Goal: Find specific page/section: Find specific page/section

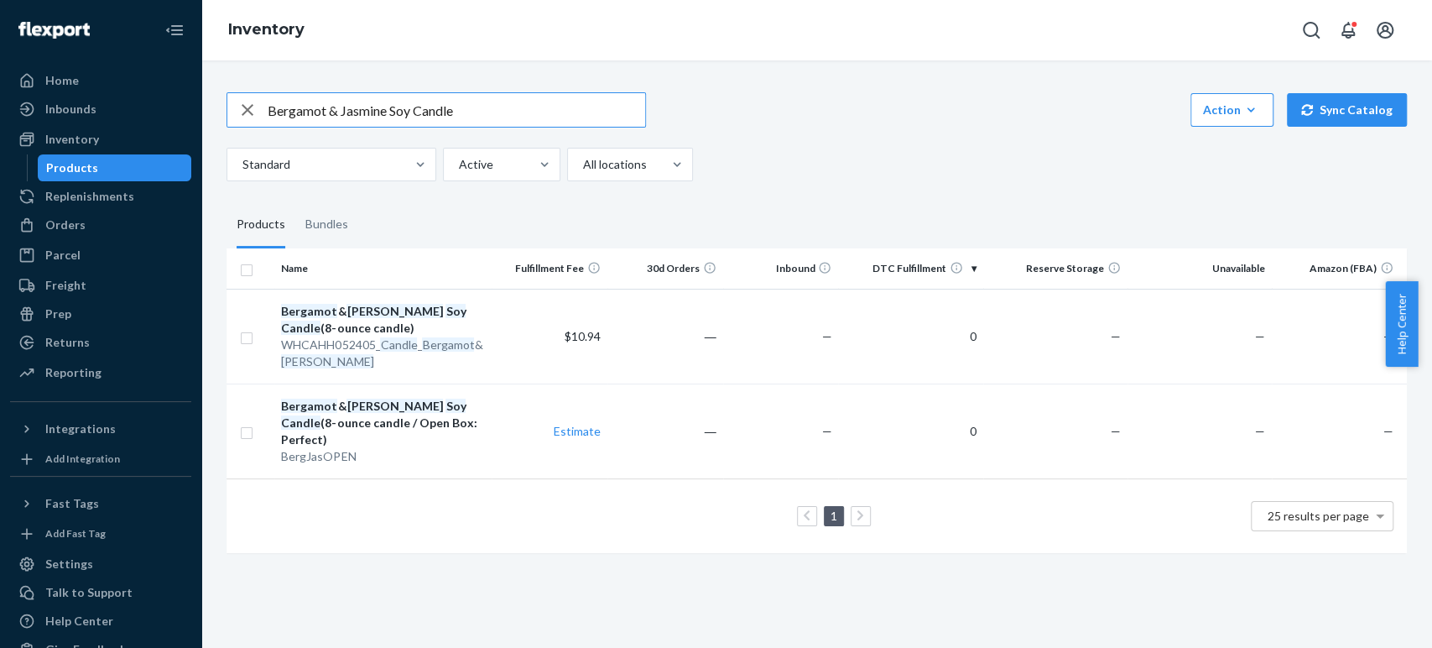
click at [243, 107] on div "Bergamot & Jasmine Soy Candle" at bounding box center [436, 110] width 418 height 34
type input "Coupe Glass Set"
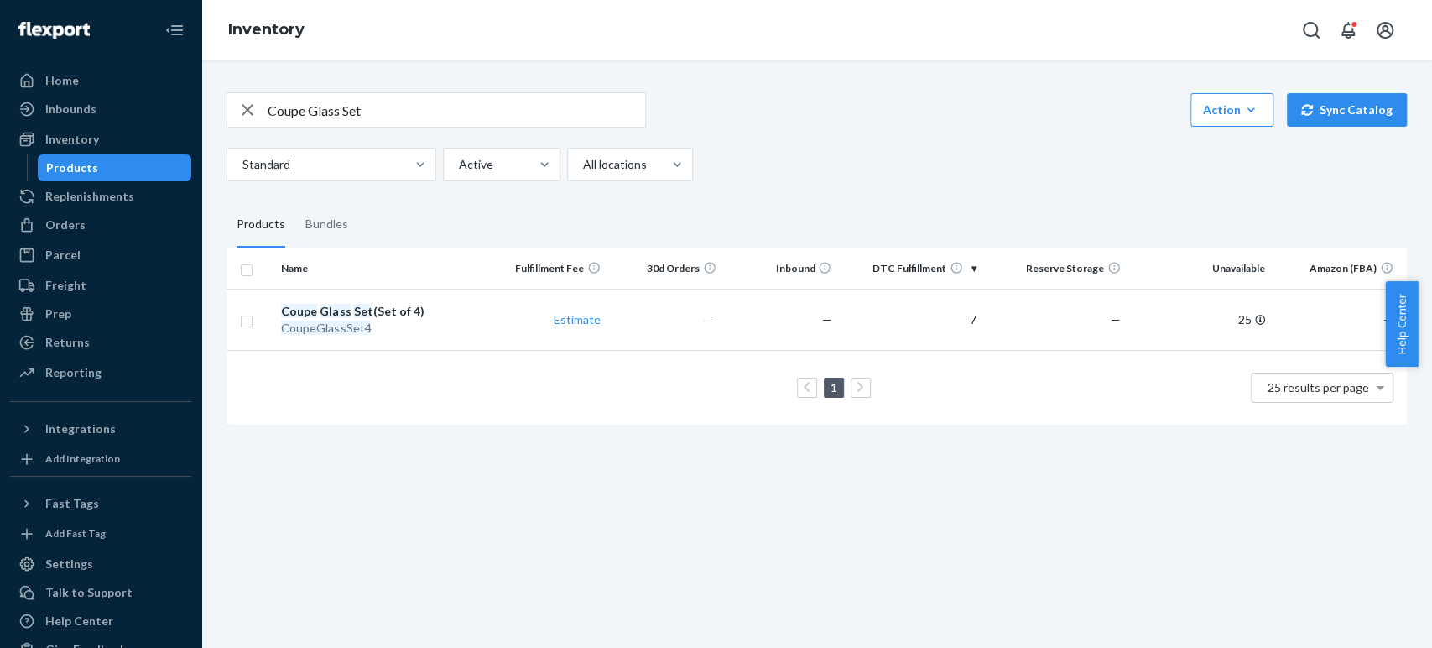
click at [371, 112] on input "Coupe Glass Set" at bounding box center [456, 110] width 377 height 34
click at [381, 106] on input "Coupe Glass Set" at bounding box center [456, 110] width 377 height 34
click at [73, 221] on div "Orders" at bounding box center [65, 224] width 40 height 17
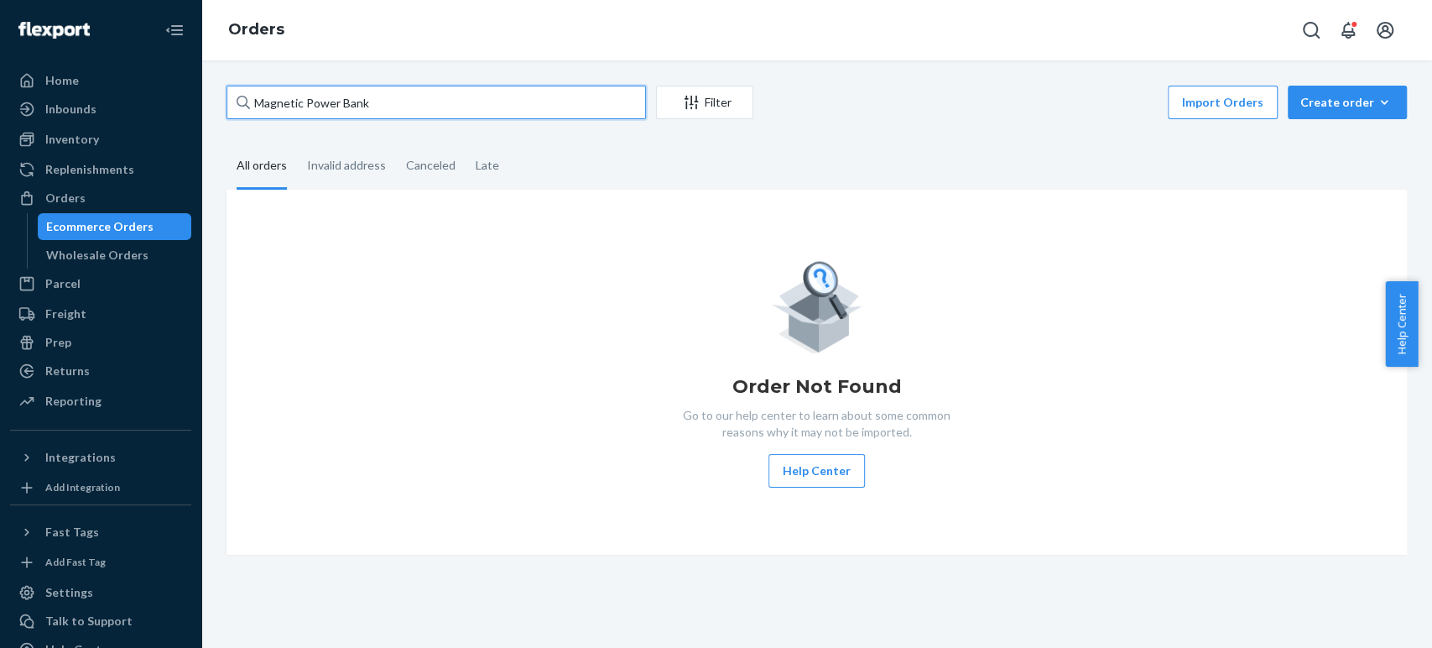
click at [385, 91] on input "Magnetic Power Bank" at bounding box center [435, 103] width 419 height 34
drag, startPoint x: 383, startPoint y: 103, endPoint x: 252, endPoint y: 114, distance: 131.3
click at [252, 114] on input "Magnetic Power Bank" at bounding box center [435, 103] width 419 height 34
paste input "7306000"
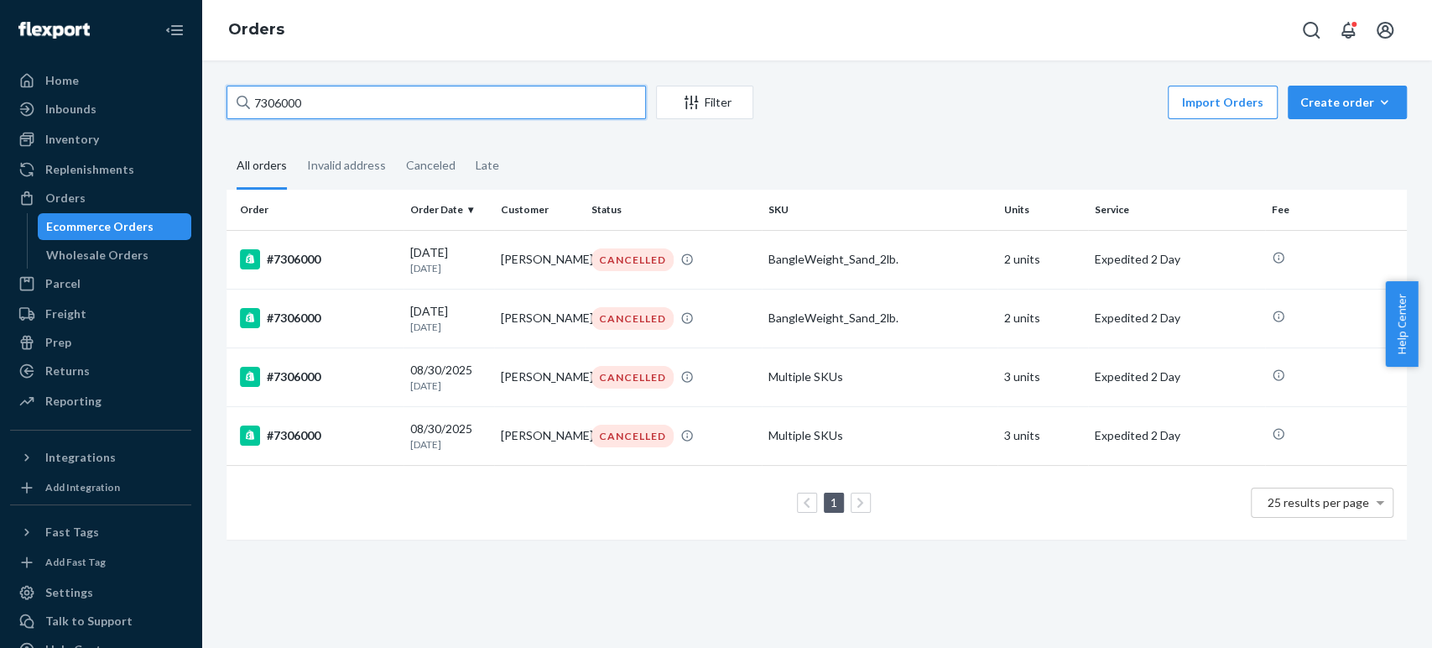
click at [372, 111] on input "7306000" at bounding box center [435, 103] width 419 height 34
drag, startPoint x: 325, startPoint y: 102, endPoint x: 248, endPoint y: 97, distance: 77.3
click at [248, 97] on div "7306000" at bounding box center [435, 103] width 419 height 34
paste input "Bangle Weights"
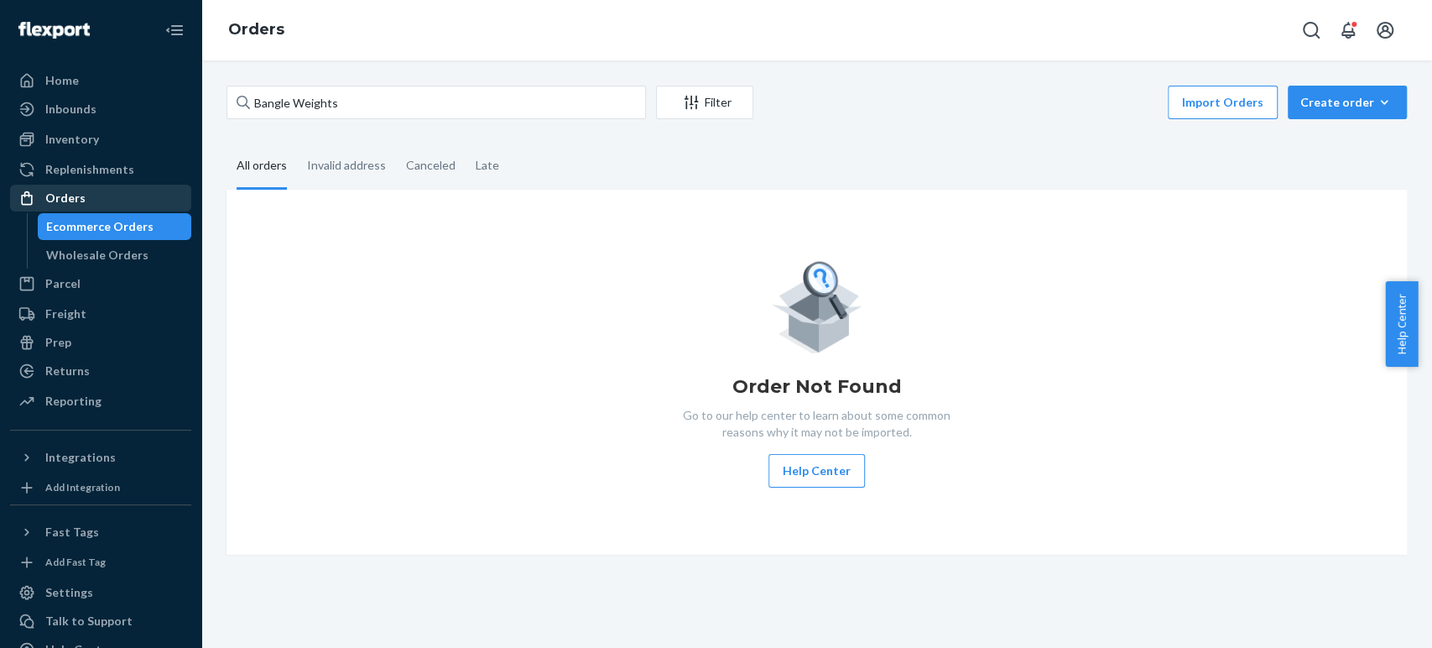
click at [67, 195] on div "Orders" at bounding box center [65, 198] width 40 height 17
click at [414, 119] on div "Bangle Weights Filter Import Orders Create order Ecommerce order Removal order" at bounding box center [816, 105] width 1180 height 38
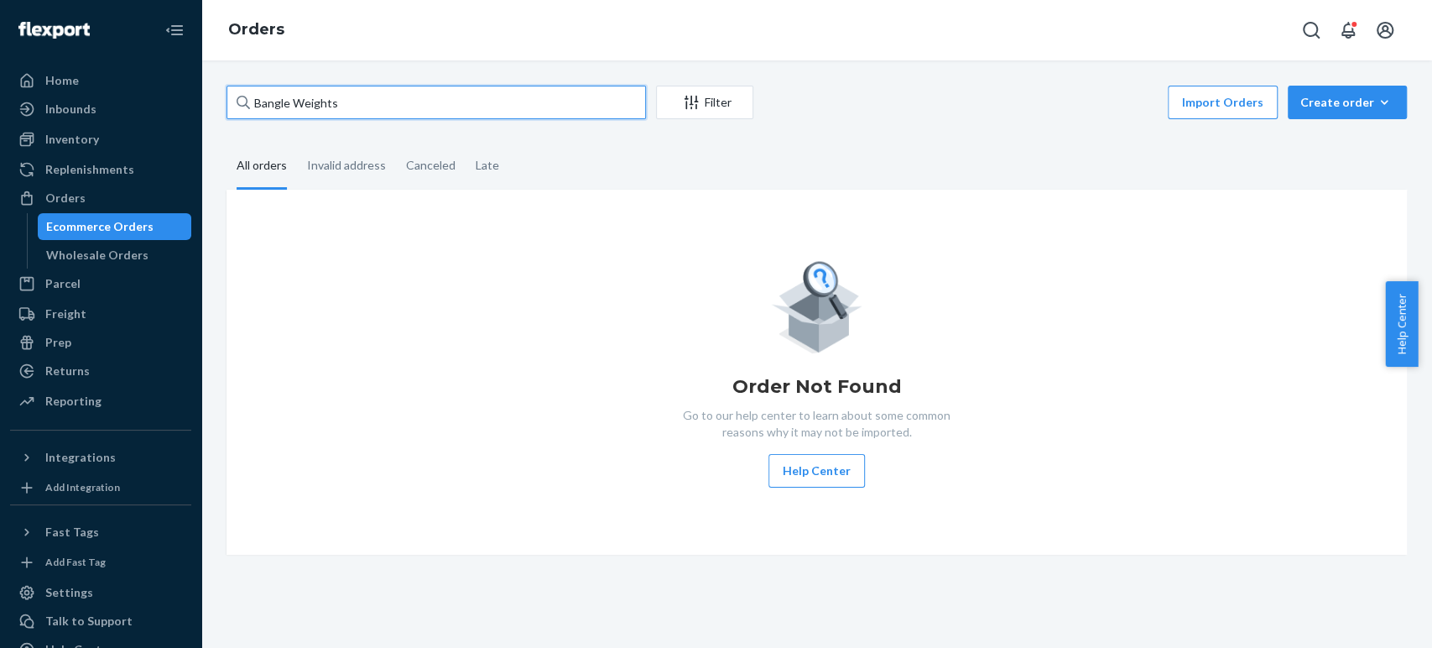
click at [419, 108] on input "Bangle Weights" at bounding box center [435, 103] width 419 height 34
type input "Bangle Weight"
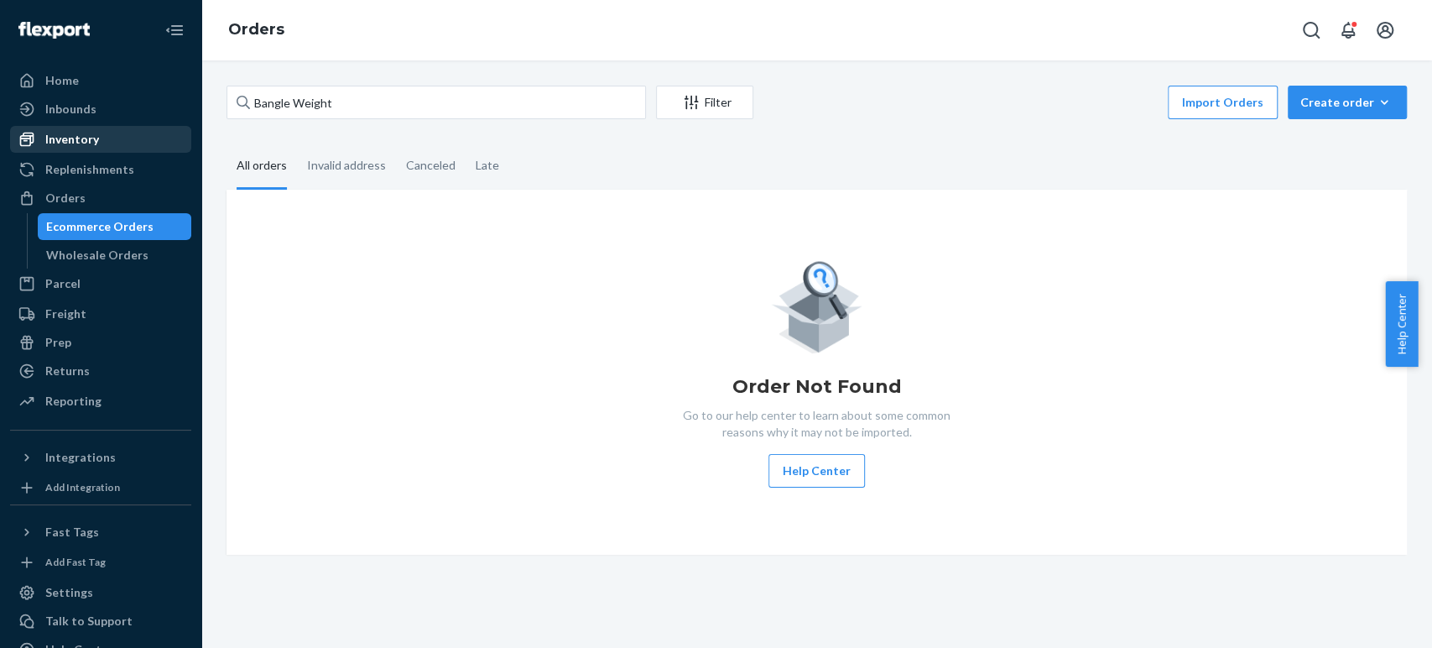
click at [101, 133] on div "Inventory" at bounding box center [101, 139] width 178 height 23
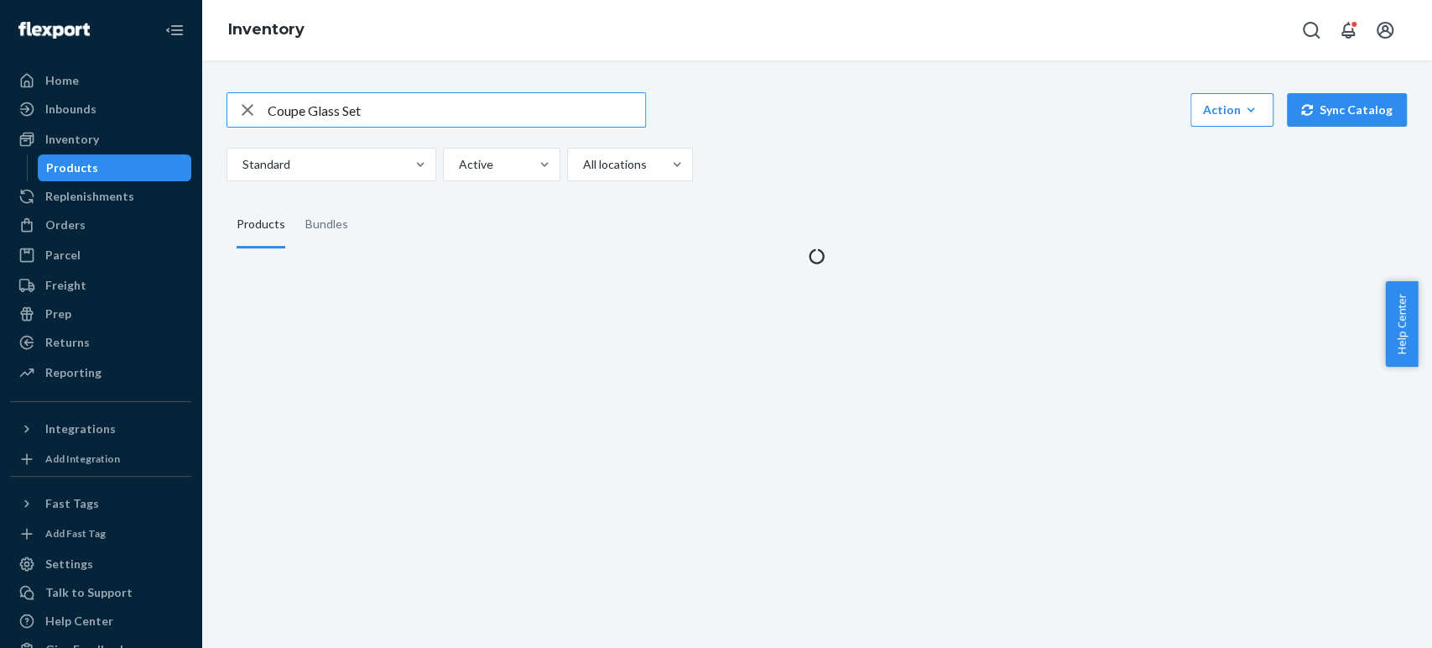
click at [265, 105] on div "Coupe Glass Set" at bounding box center [436, 110] width 418 height 34
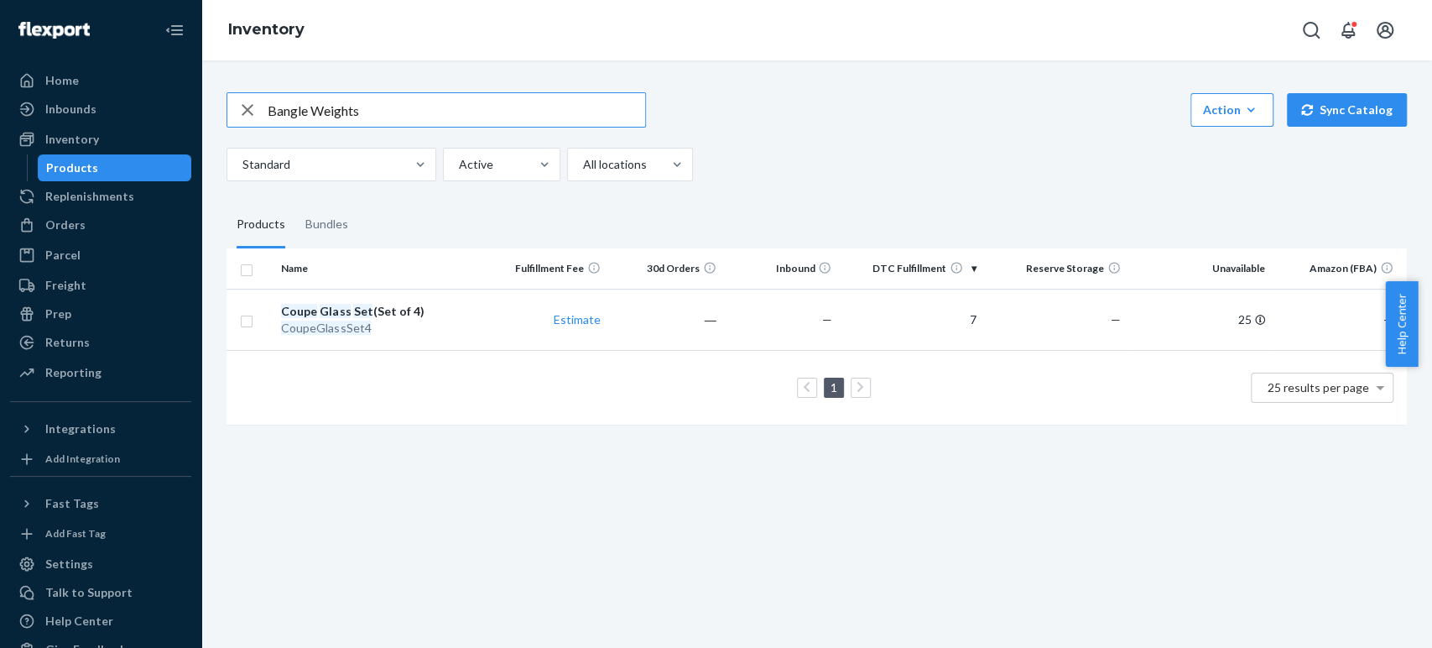
click at [389, 101] on input "Bangle Weights" at bounding box center [456, 110] width 377 height 34
type input "Bangle Weight"
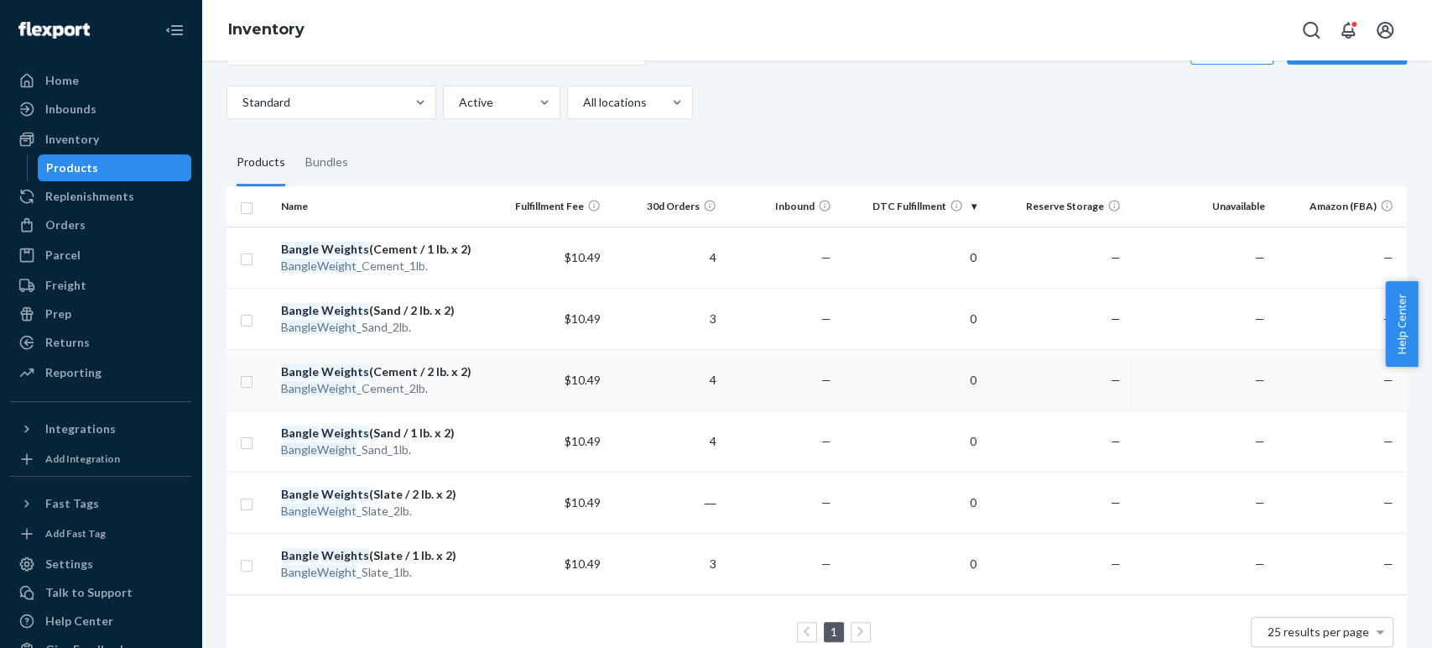
scroll to position [93, 0]
